Goal: Task Accomplishment & Management: Complete application form

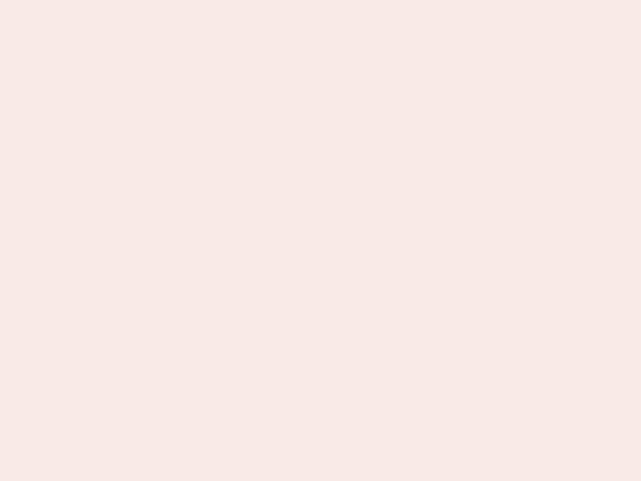
click at [321, 240] on nb-app "Almost there Thank you for registering for Newbook. Your account is under revie…" at bounding box center [320, 240] width 641 height 481
click at [321, 0] on nb-app "Almost there Thank you for registering for Newbook. Your account is under revie…" at bounding box center [320, 240] width 641 height 481
click at [343, 0] on nb-app "Almost there Thank you for registering for Newbook. Your account is under revie…" at bounding box center [320, 240] width 641 height 481
click at [321, 240] on nb-app "Almost there Thank you for registering for Newbook. Your account is under revie…" at bounding box center [320, 240] width 641 height 481
click at [321, 0] on nb-app "Almost there Thank you for registering for Newbook. Your account is under revie…" at bounding box center [320, 240] width 641 height 481
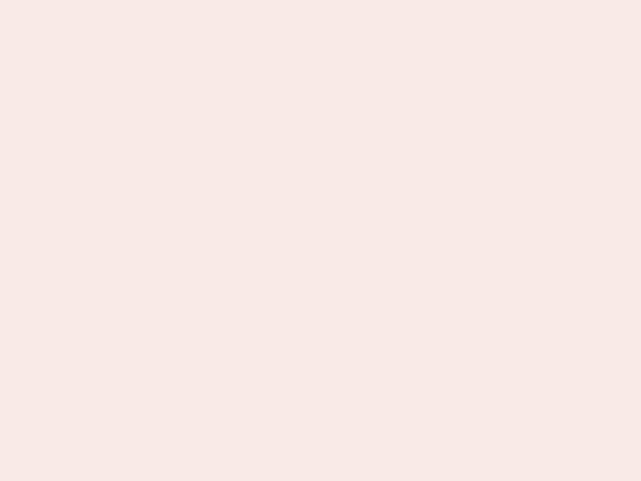
click at [224, 0] on nb-app "Almost there Thank you for registering for Newbook. Your account is under revie…" at bounding box center [320, 240] width 641 height 481
click at [321, 240] on nb-app "Almost there Thank you for registering for Newbook. Your account is under revie…" at bounding box center [320, 240] width 641 height 481
click at [321, 0] on nb-app "Almost there Thank you for registering for Newbook. Your account is under revie…" at bounding box center [320, 240] width 641 height 481
click at [224, 0] on nb-app "Almost there Thank you for registering for Newbook. Your account is under revie…" at bounding box center [320, 240] width 641 height 481
click at [321, 240] on nb-app "Almost there Thank you for registering for Newbook. Your account is under revie…" at bounding box center [320, 240] width 641 height 481
